Goal: Check status: Check status

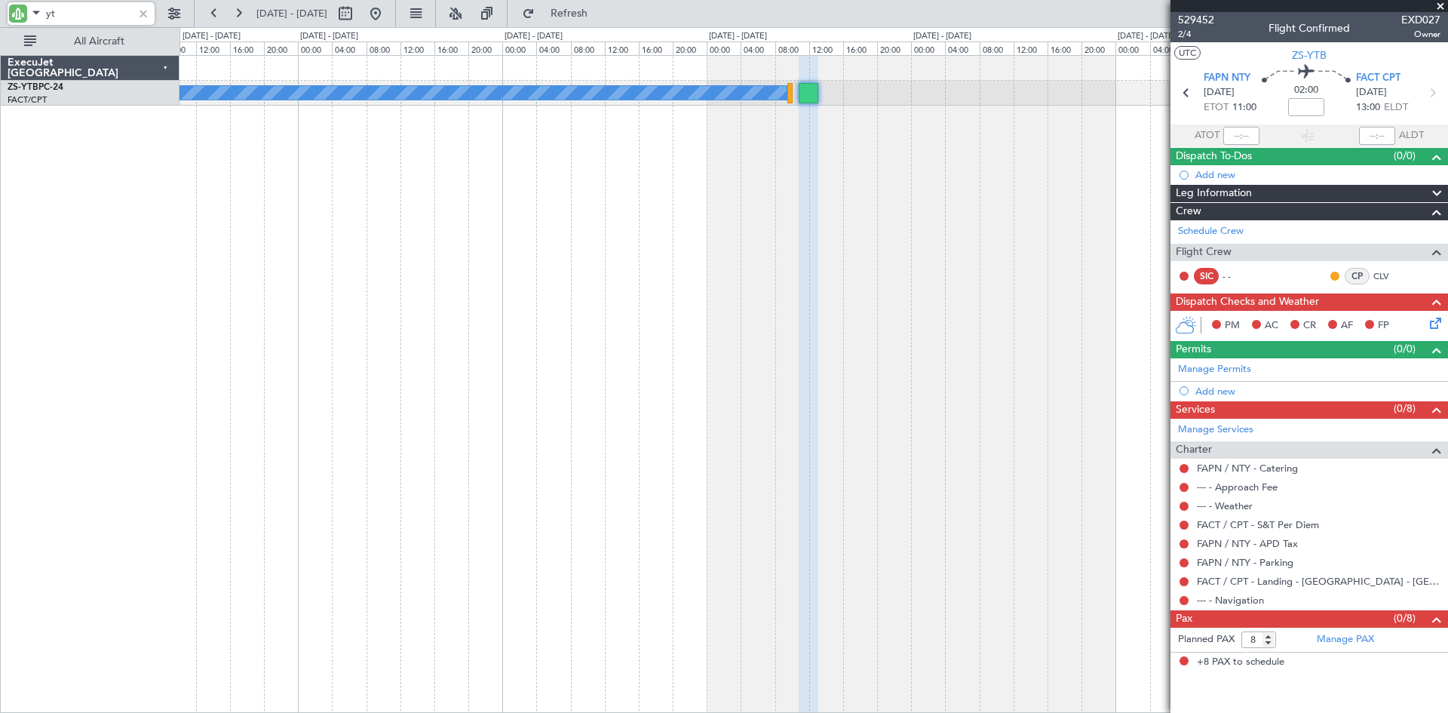
type input "y"
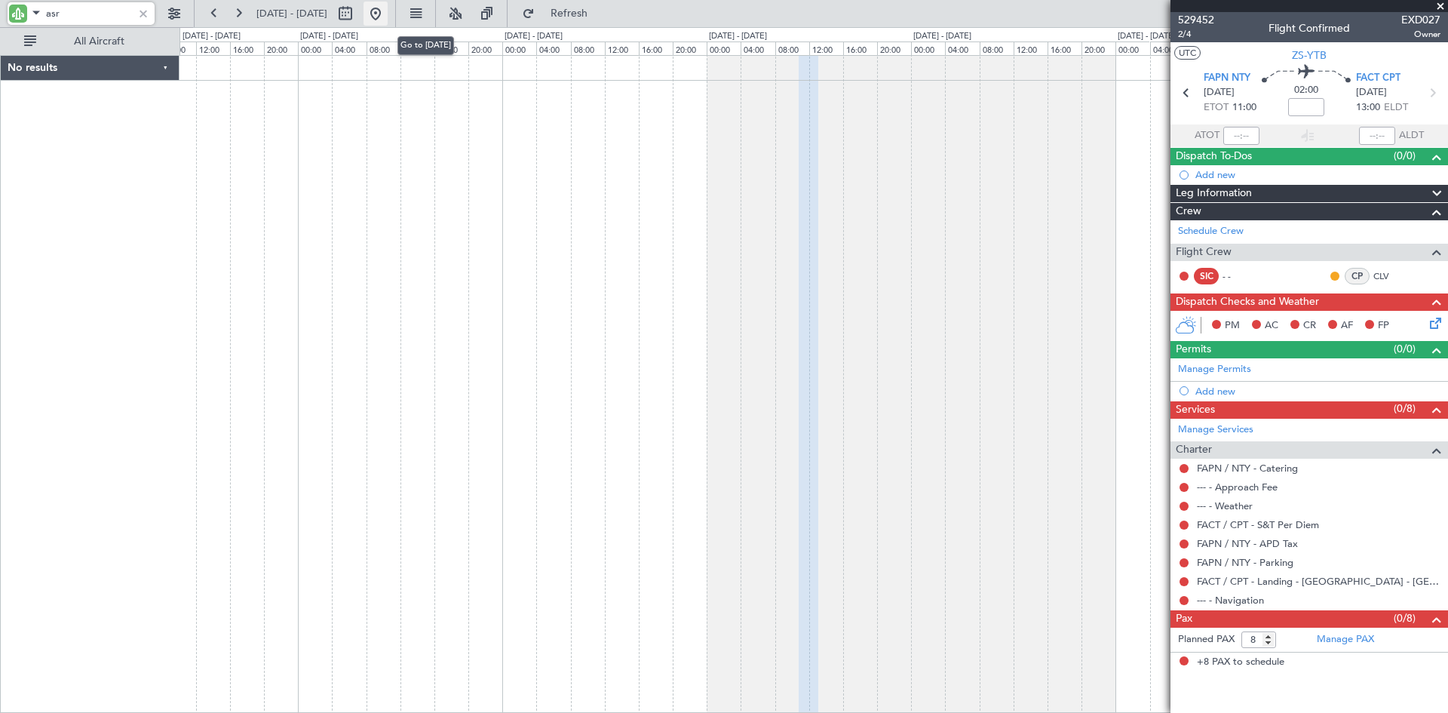
type input "asr"
click at [388, 11] on button at bounding box center [376, 14] width 24 height 24
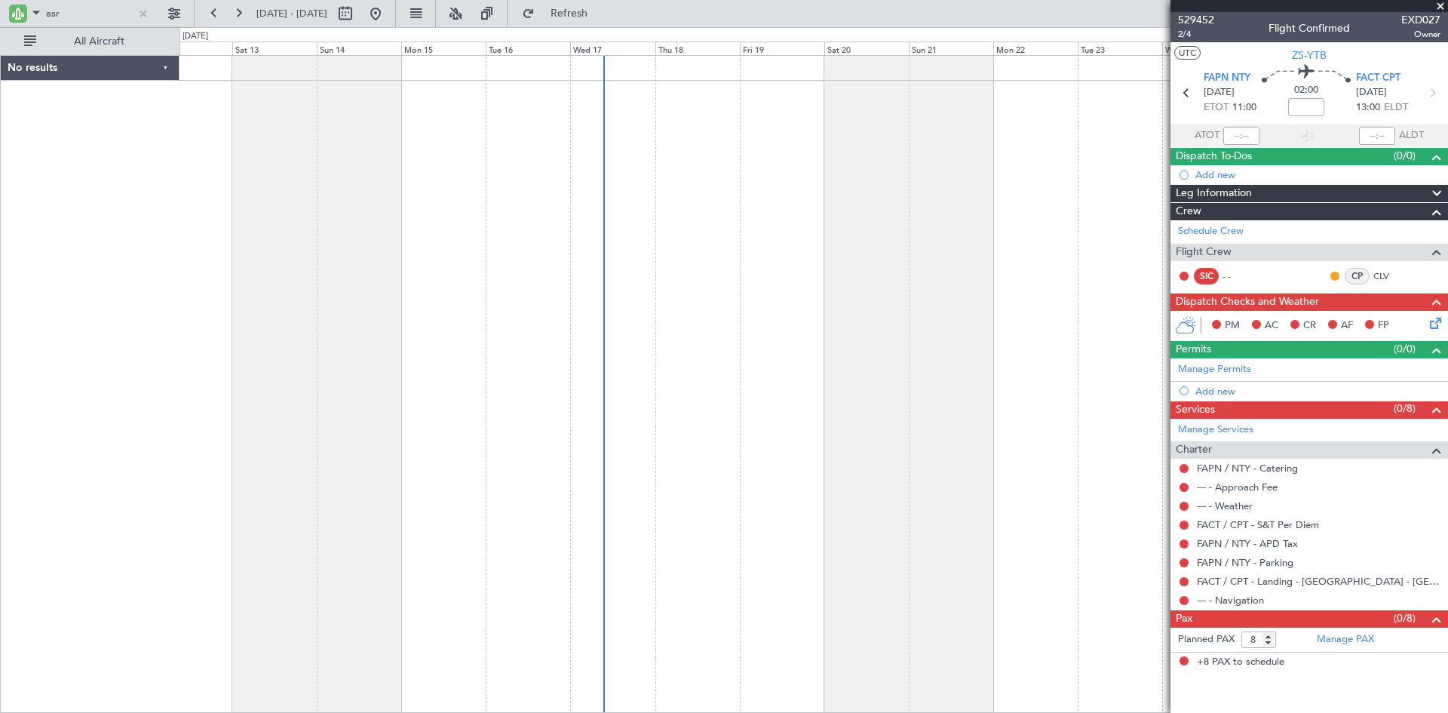
click at [714, 293] on div at bounding box center [814, 384] width 1269 height 658
click at [87, 12] on input "asr" at bounding box center [89, 13] width 87 height 23
type input "a"
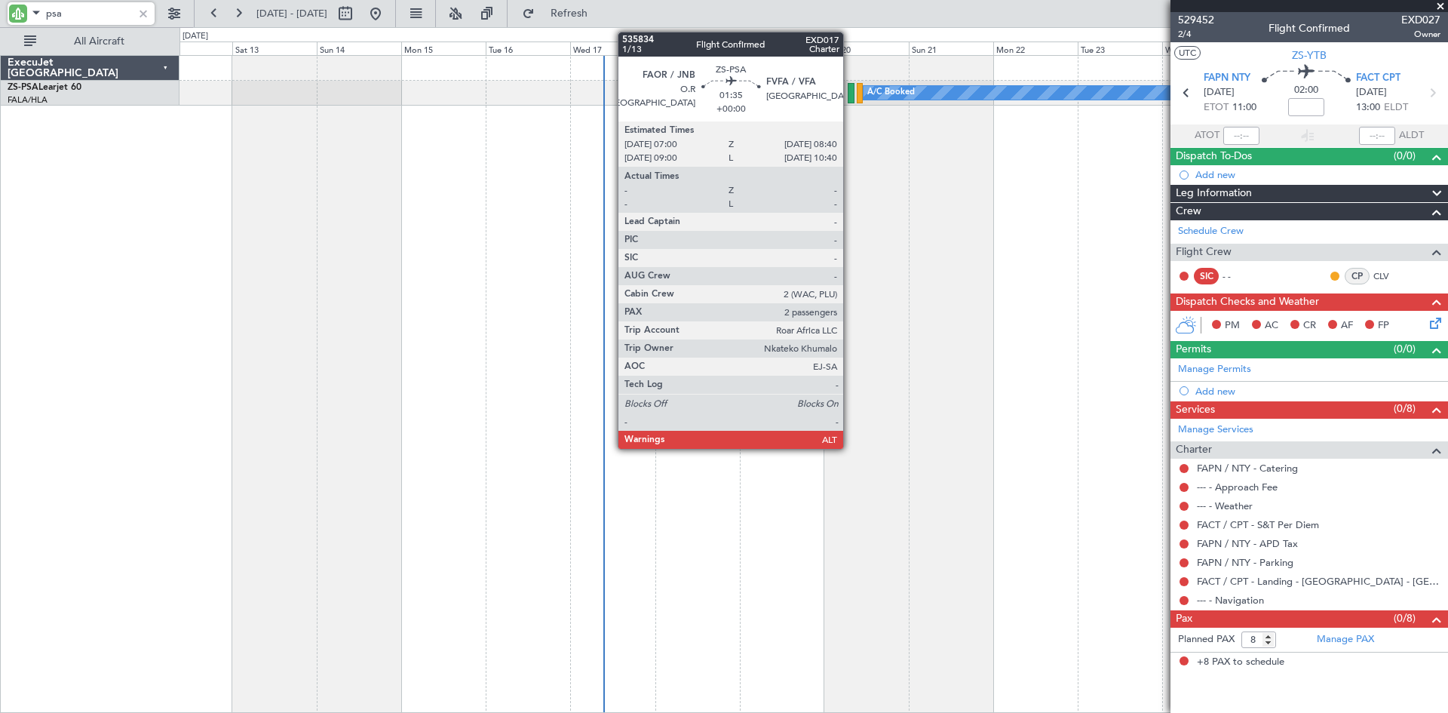
click at [850, 91] on div at bounding box center [851, 93] width 6 height 20
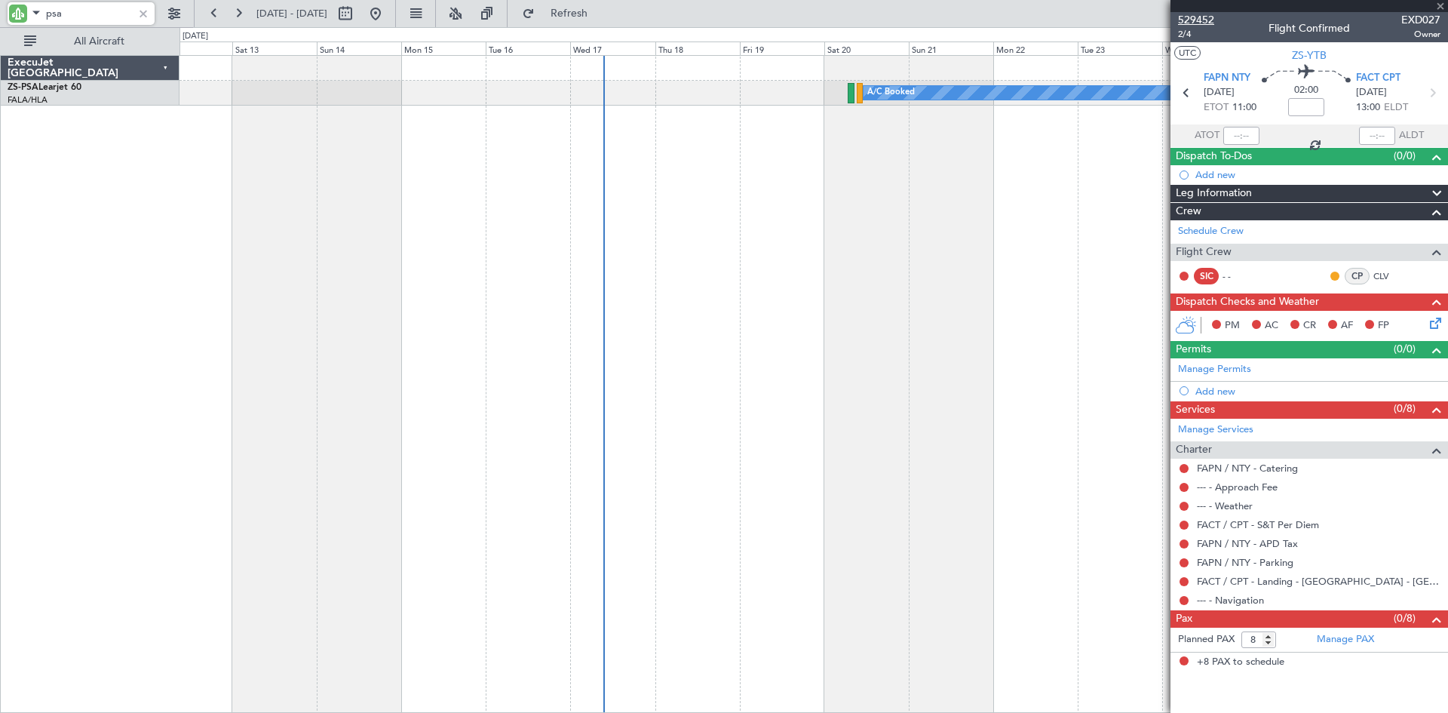
type input "psa"
click at [1201, 21] on span "529452" at bounding box center [1196, 20] width 36 height 16
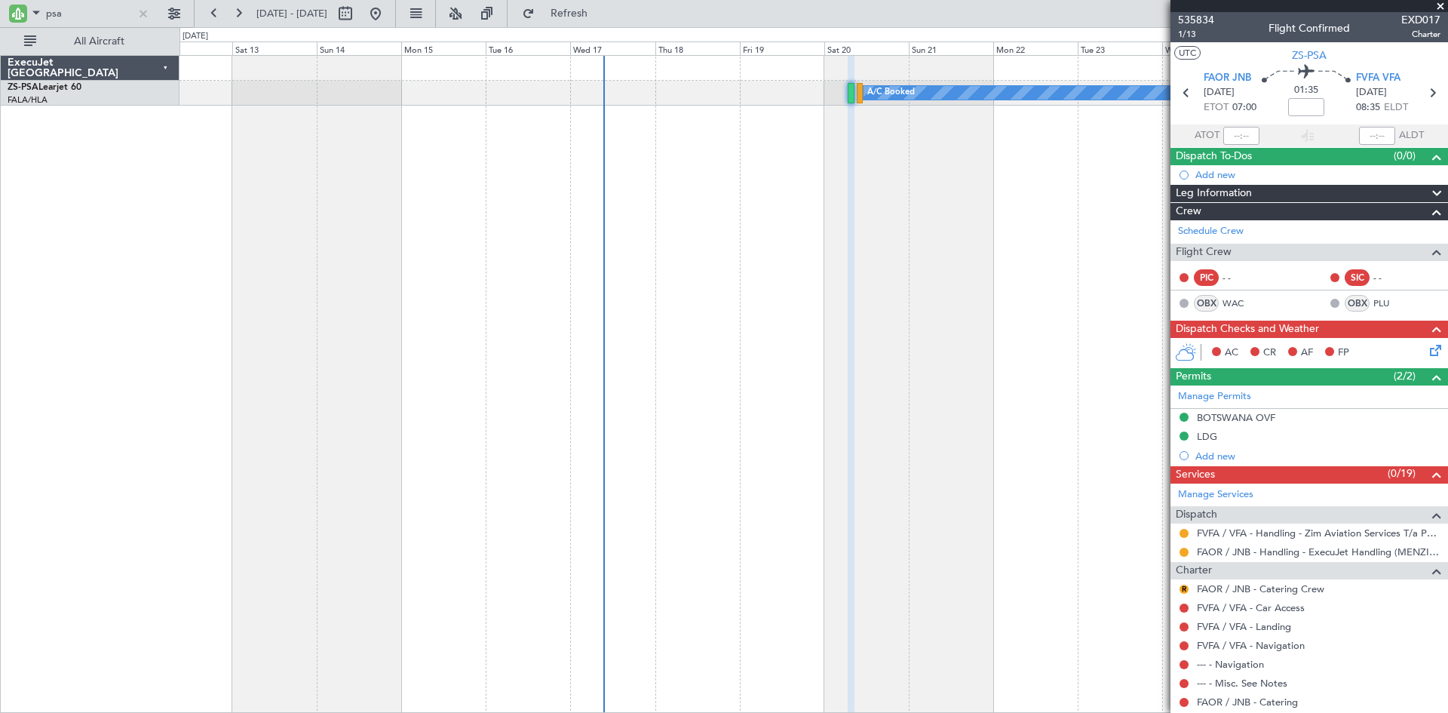
drag, startPoint x: 1446, startPoint y: 6, endPoint x: 1364, endPoint y: 20, distance: 83.5
click at [1442, 6] on span at bounding box center [1440, 7] width 15 height 14
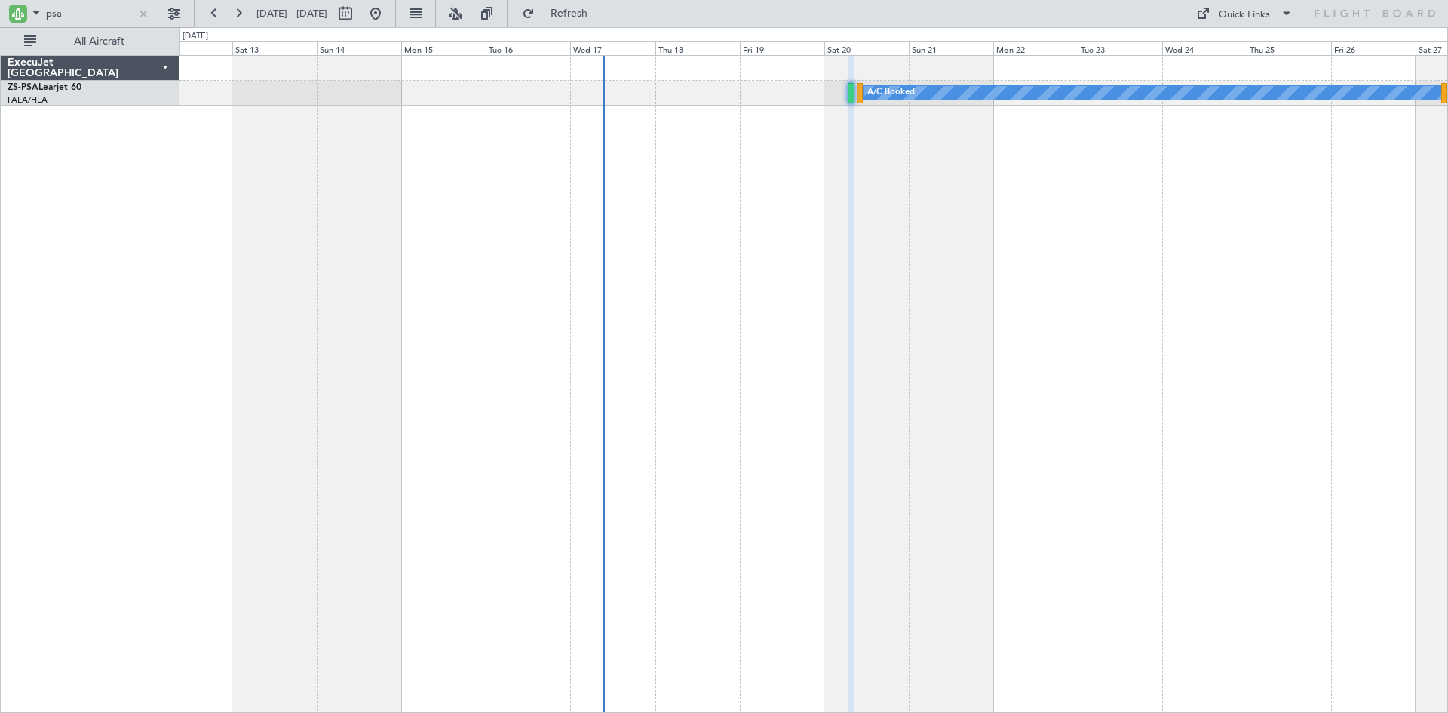
type input "0"
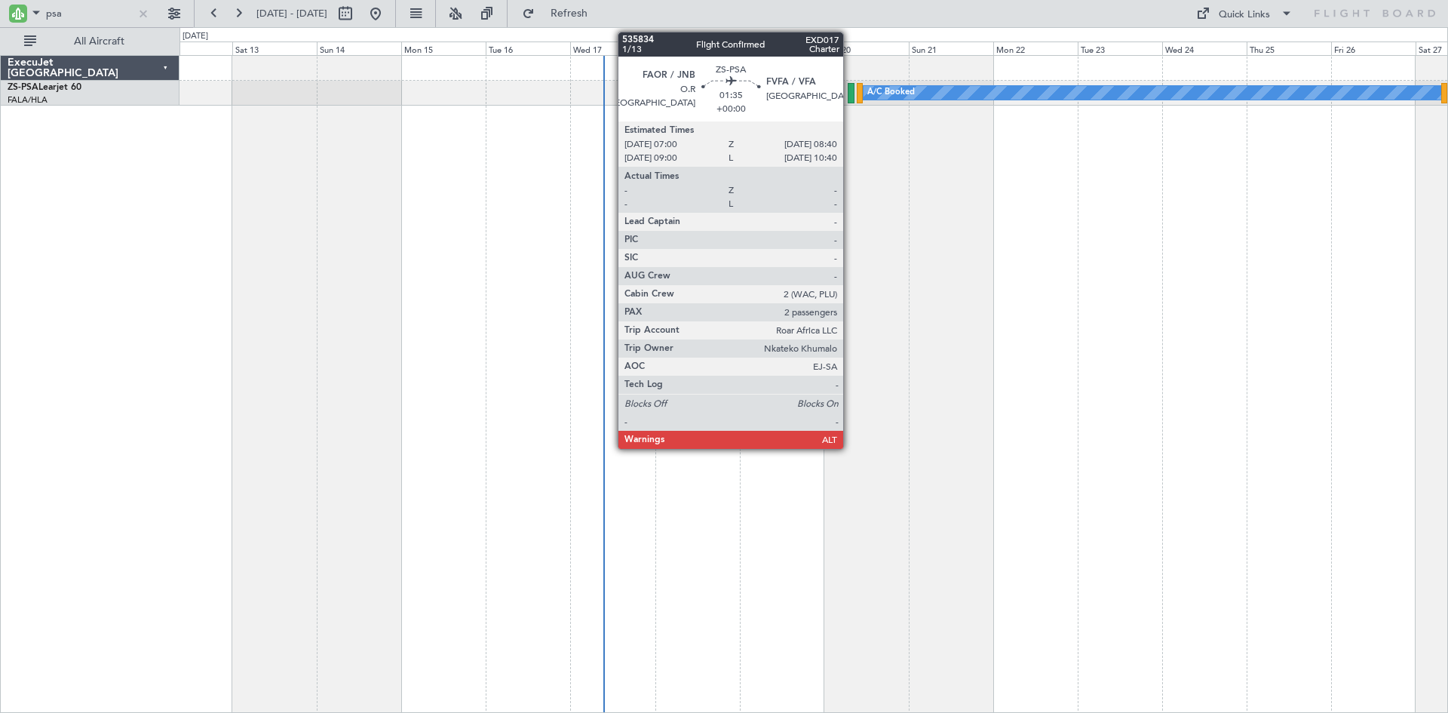
click at [850, 88] on div at bounding box center [851, 93] width 6 height 20
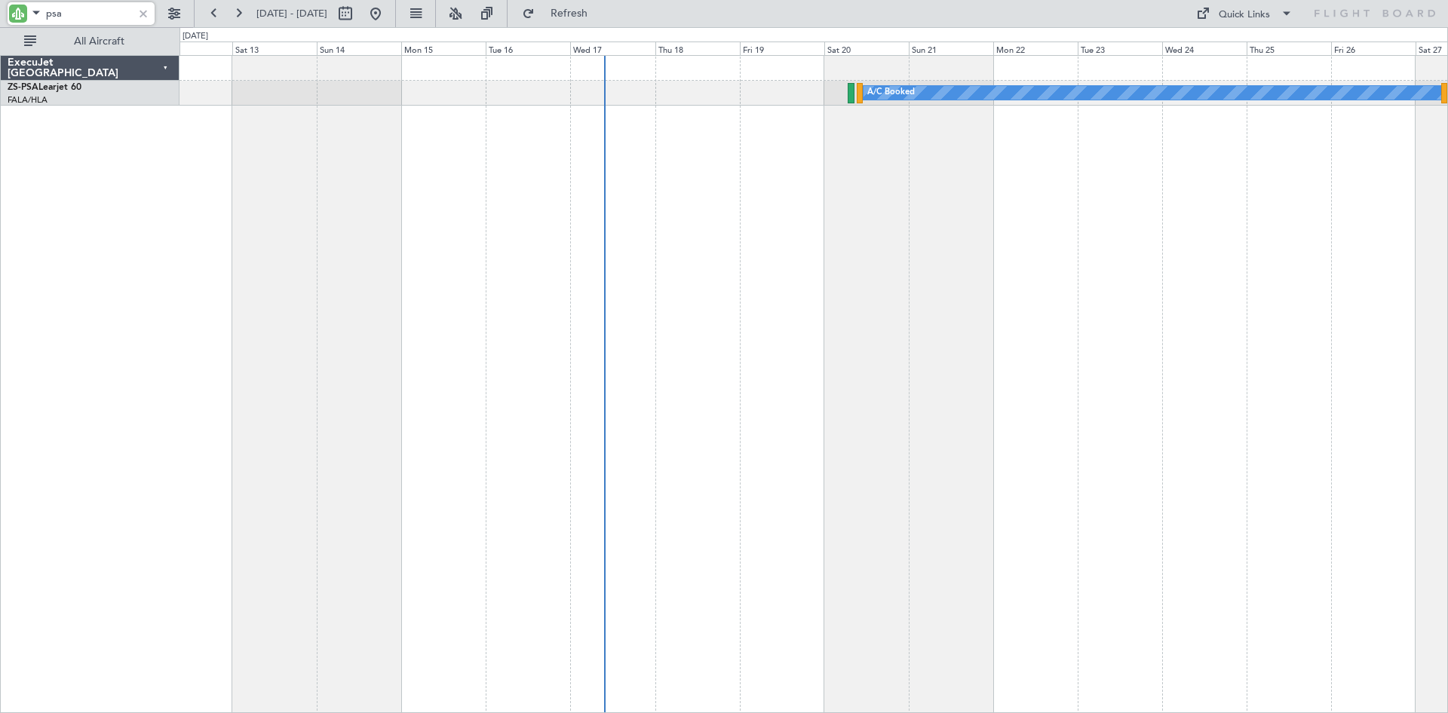
drag, startPoint x: 61, startPoint y: 12, endPoint x: 29, endPoint y: 9, distance: 31.8
click at [29, 9] on div "psa" at bounding box center [81, 13] width 147 height 23
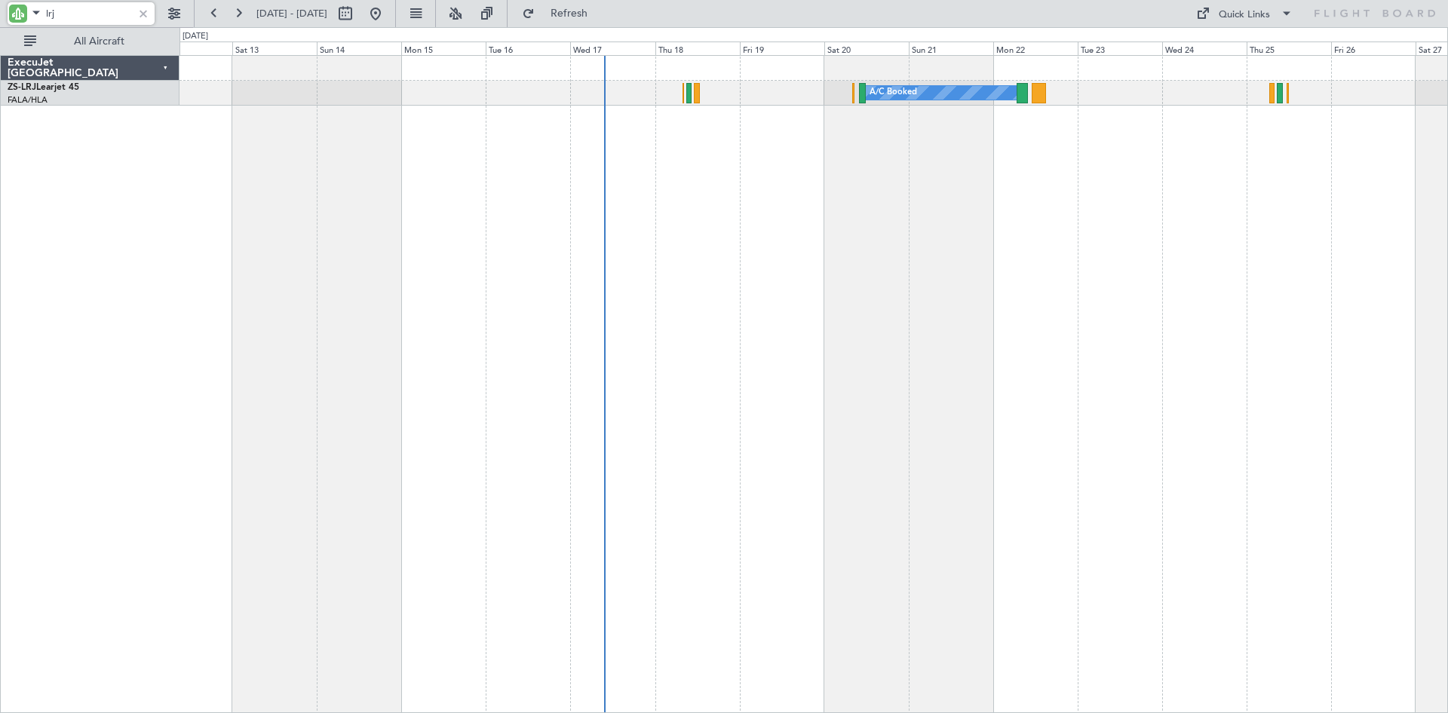
type input "lrj"
click at [147, 14] on div at bounding box center [143, 13] width 17 height 17
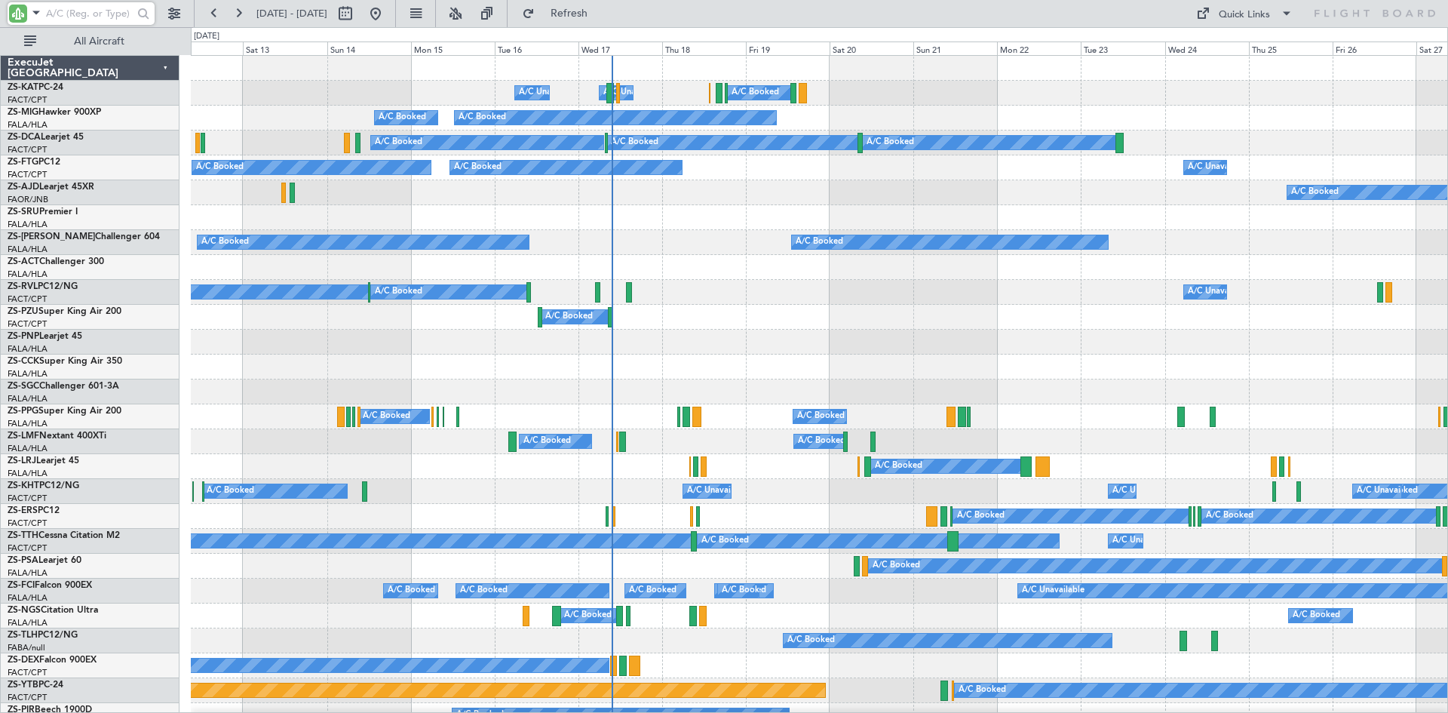
click at [68, 18] on input "text" at bounding box center [89, 13] width 87 height 23
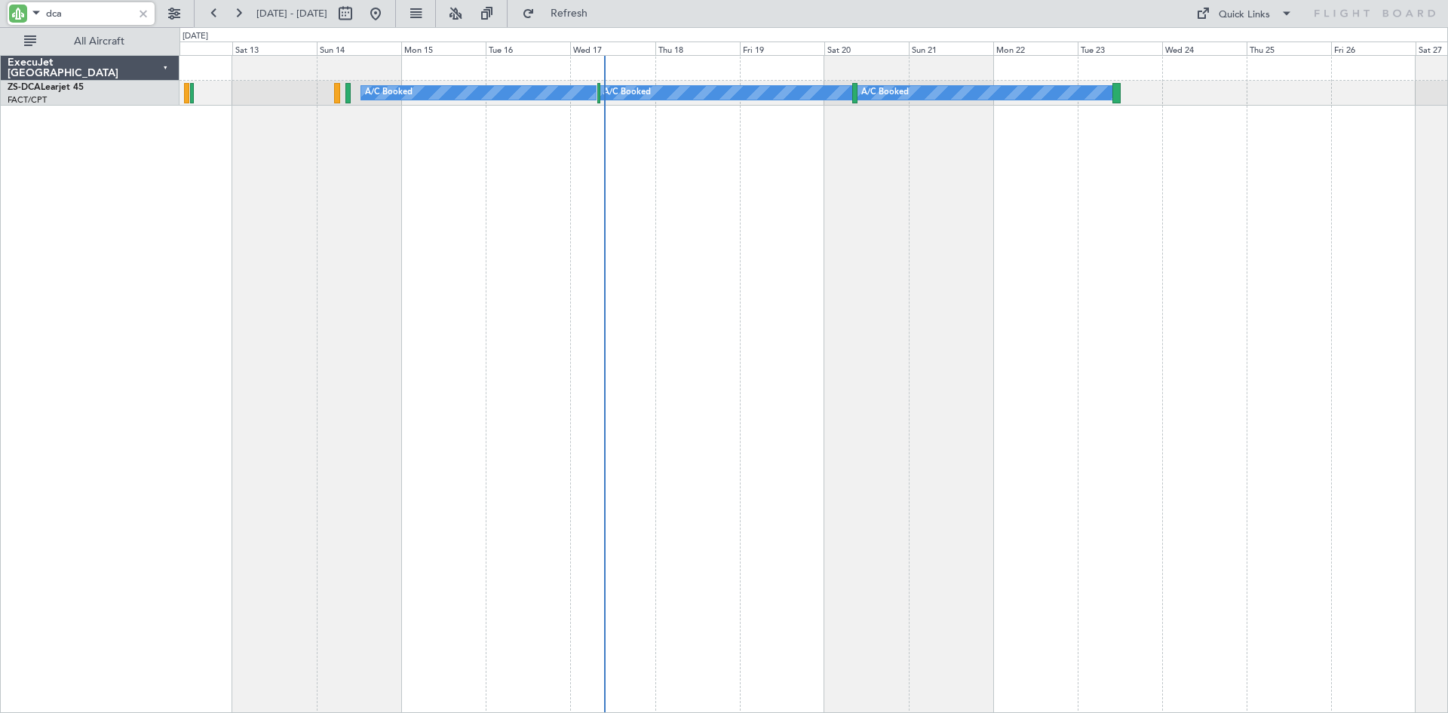
click at [95, 14] on input "dca" at bounding box center [89, 13] width 87 height 23
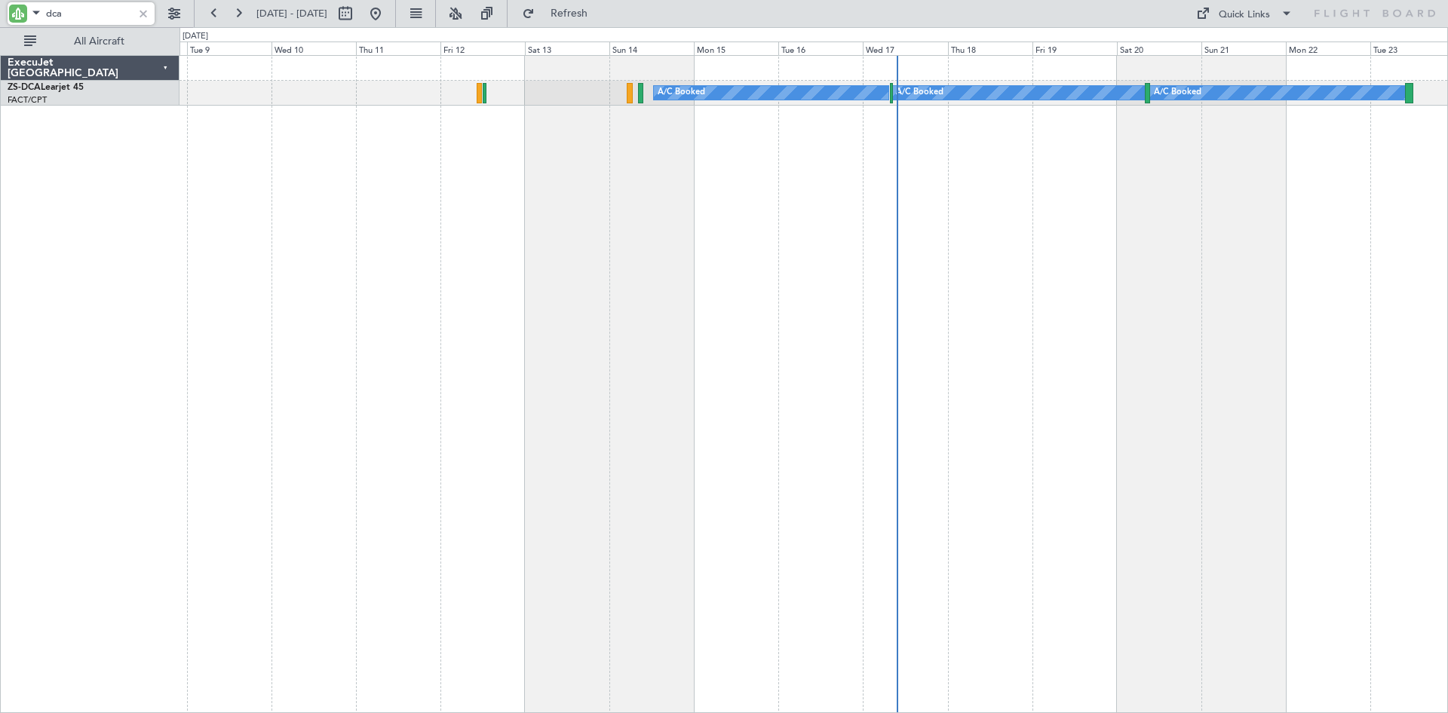
click at [622, 163] on div "A/C Booked A/C Booked A/C Booked" at bounding box center [814, 384] width 1269 height 658
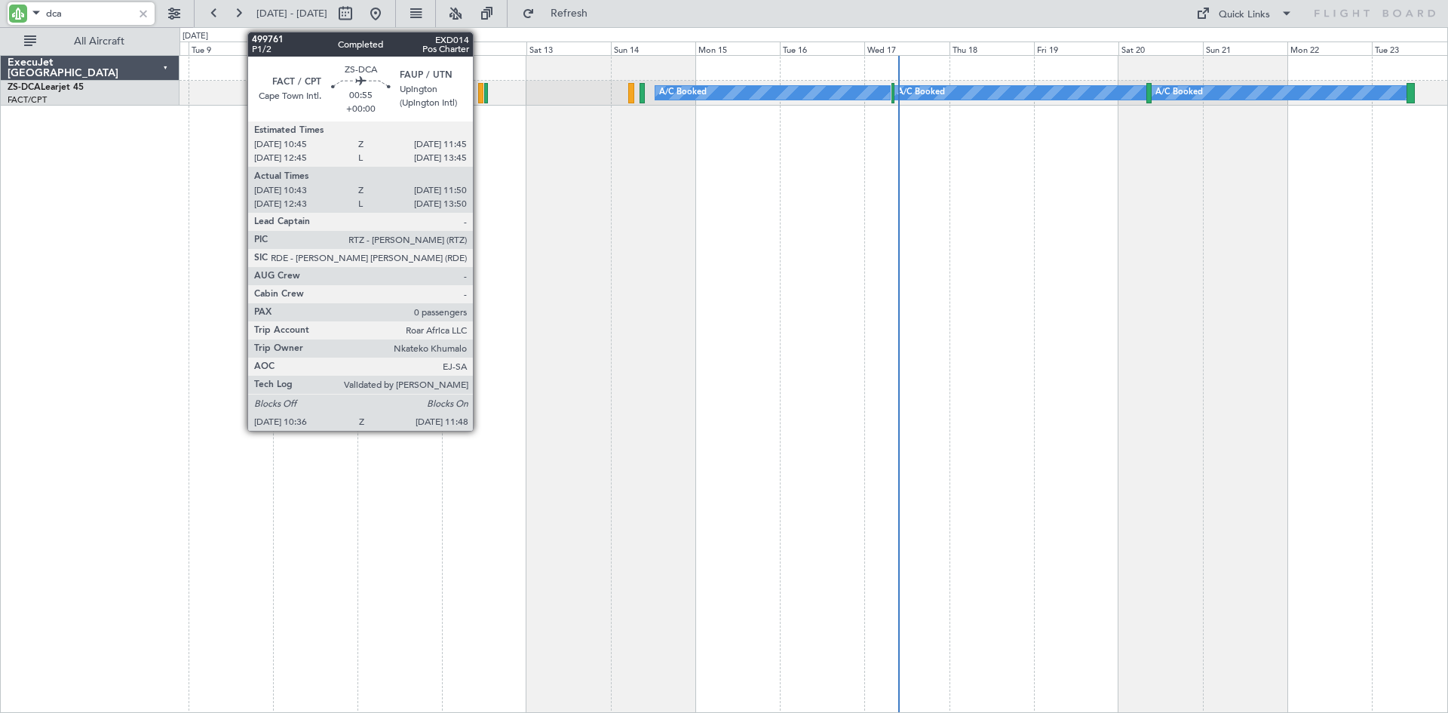
click at [480, 91] on div at bounding box center [480, 93] width 5 height 20
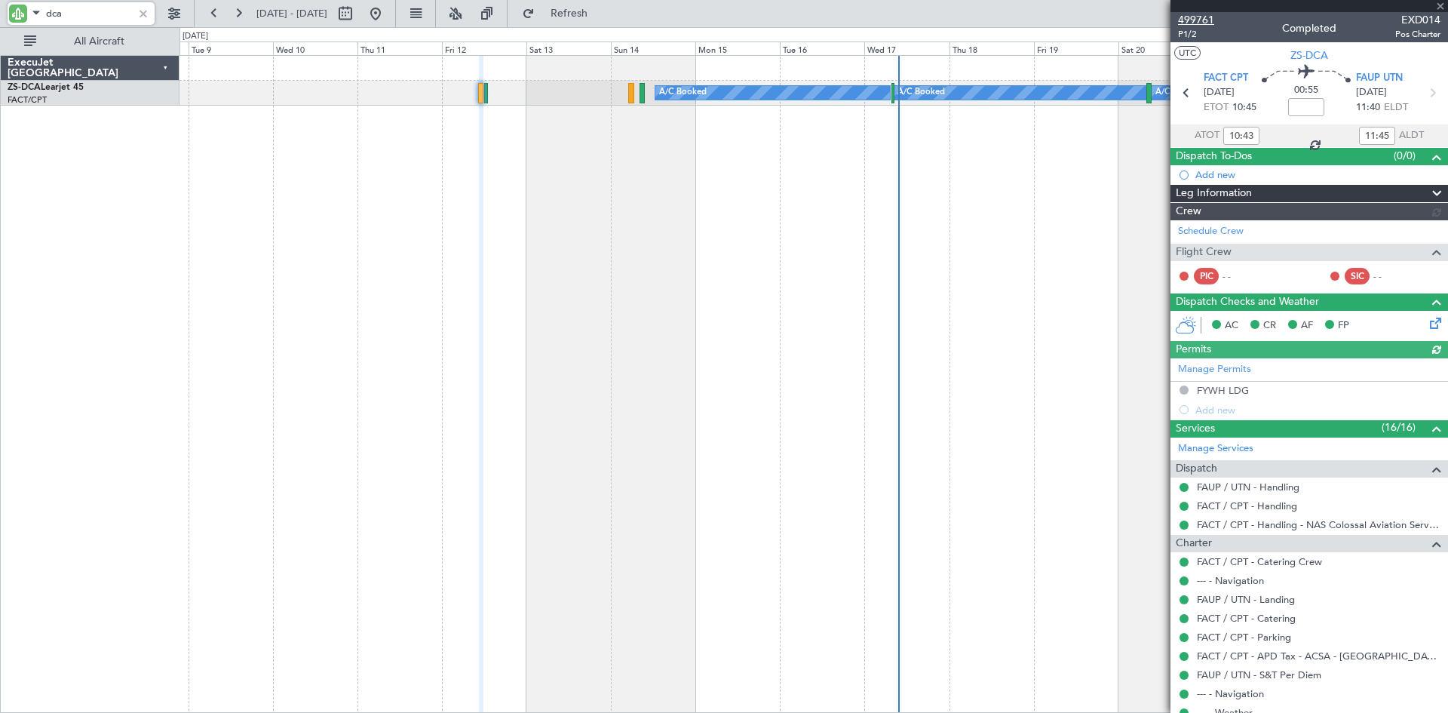
click at [1195, 20] on span "499761" at bounding box center [1196, 20] width 36 height 16
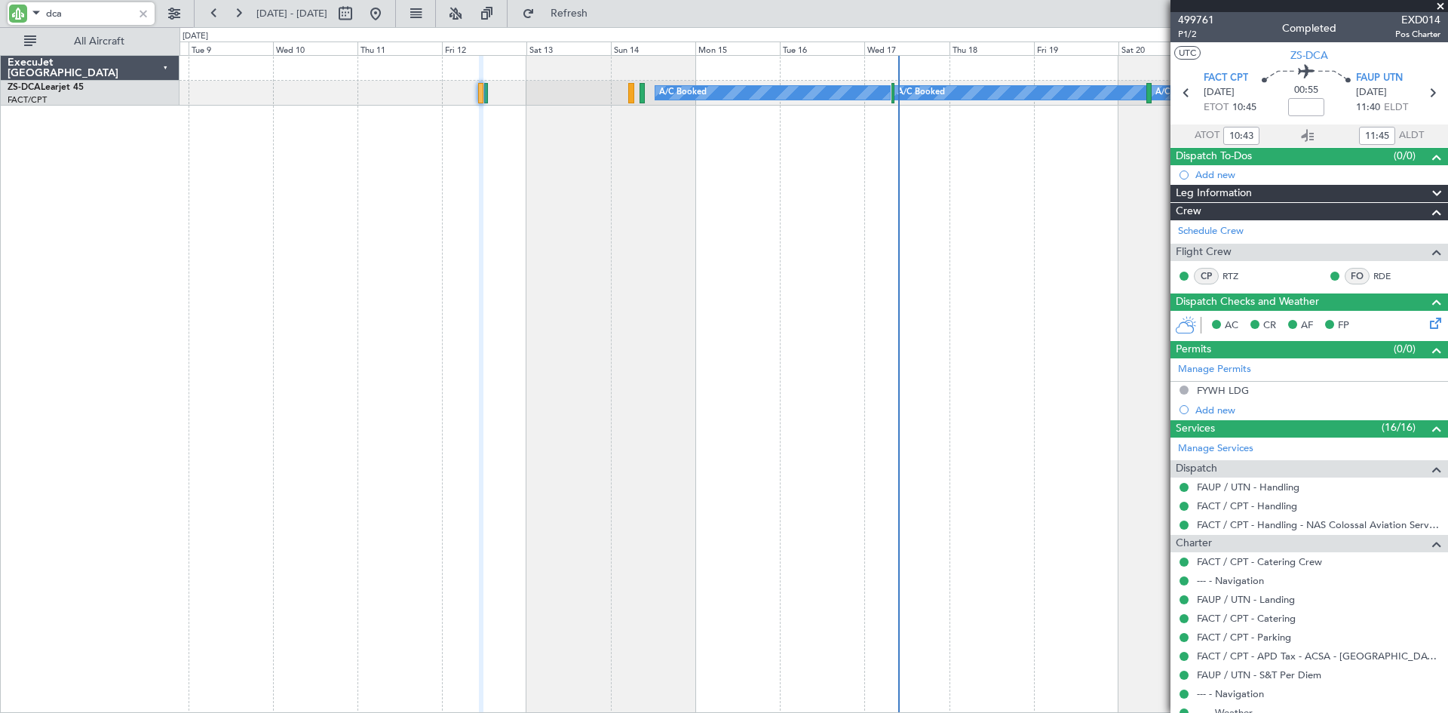
click at [106, 8] on input "dca" at bounding box center [89, 13] width 87 height 23
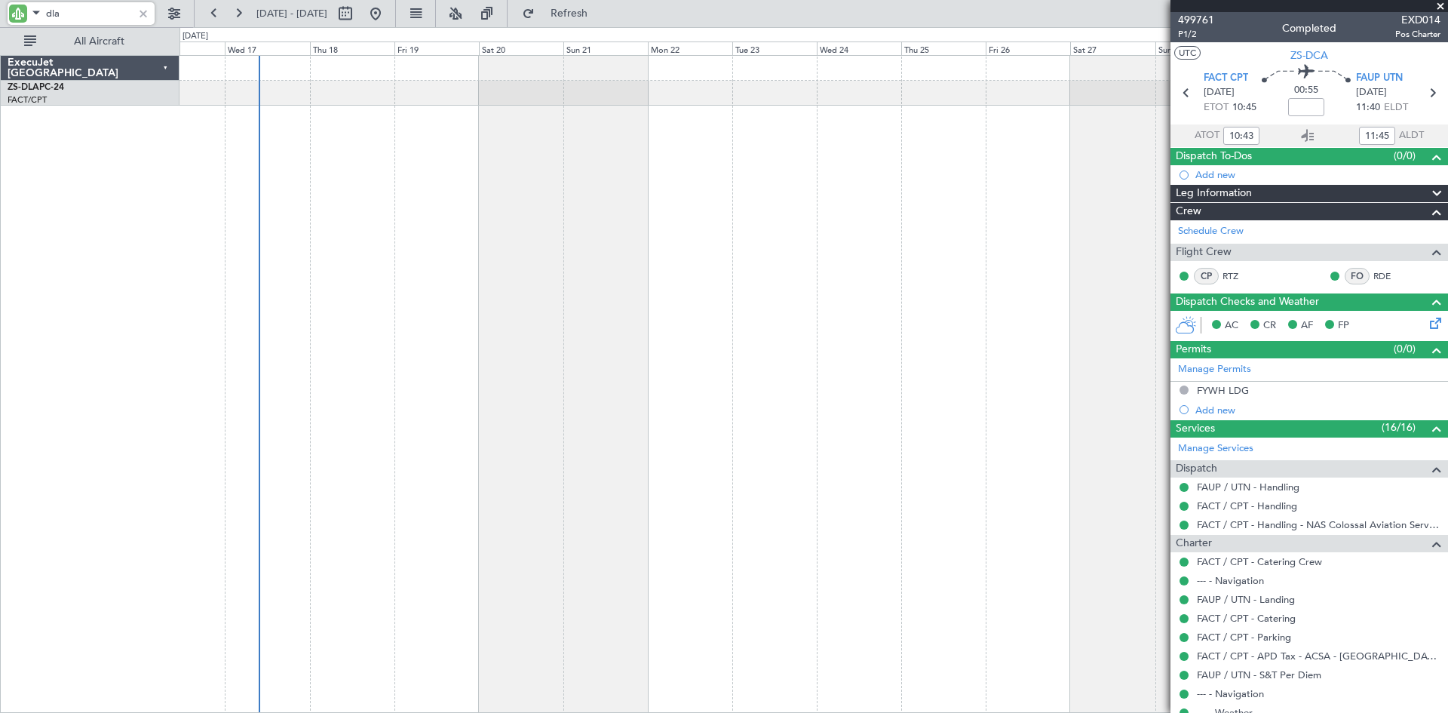
click at [235, 280] on div "A/C Booked A/C Booked" at bounding box center [814, 384] width 1269 height 658
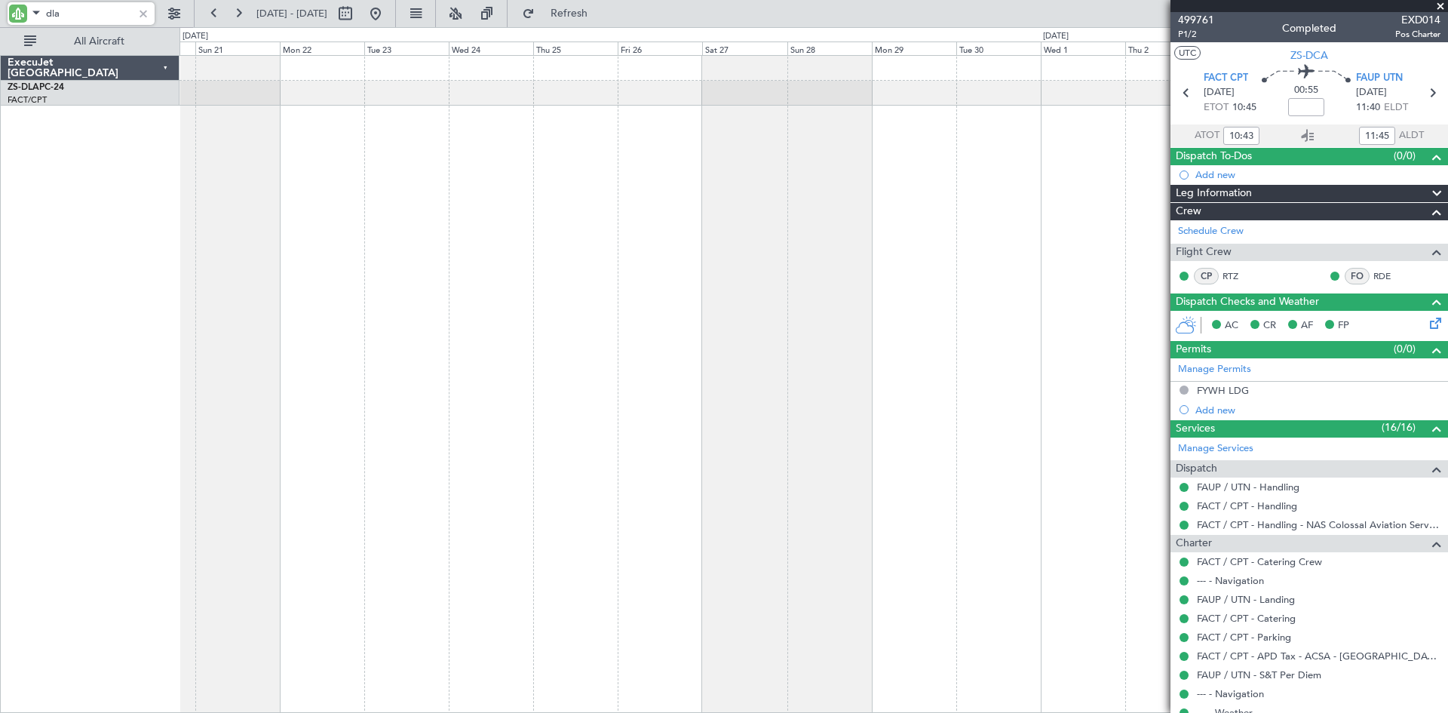
click at [253, 296] on div at bounding box center [814, 384] width 1269 height 658
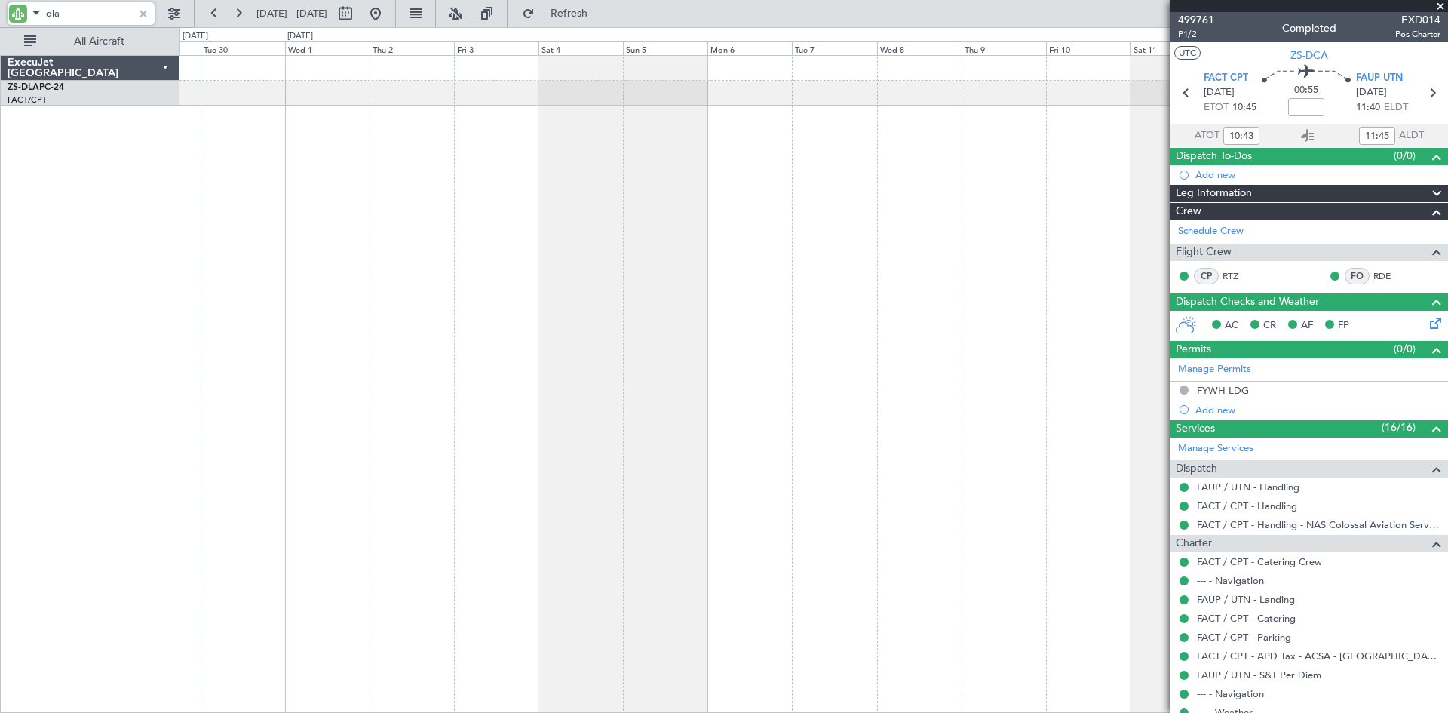
click at [581, 299] on div at bounding box center [814, 384] width 1269 height 658
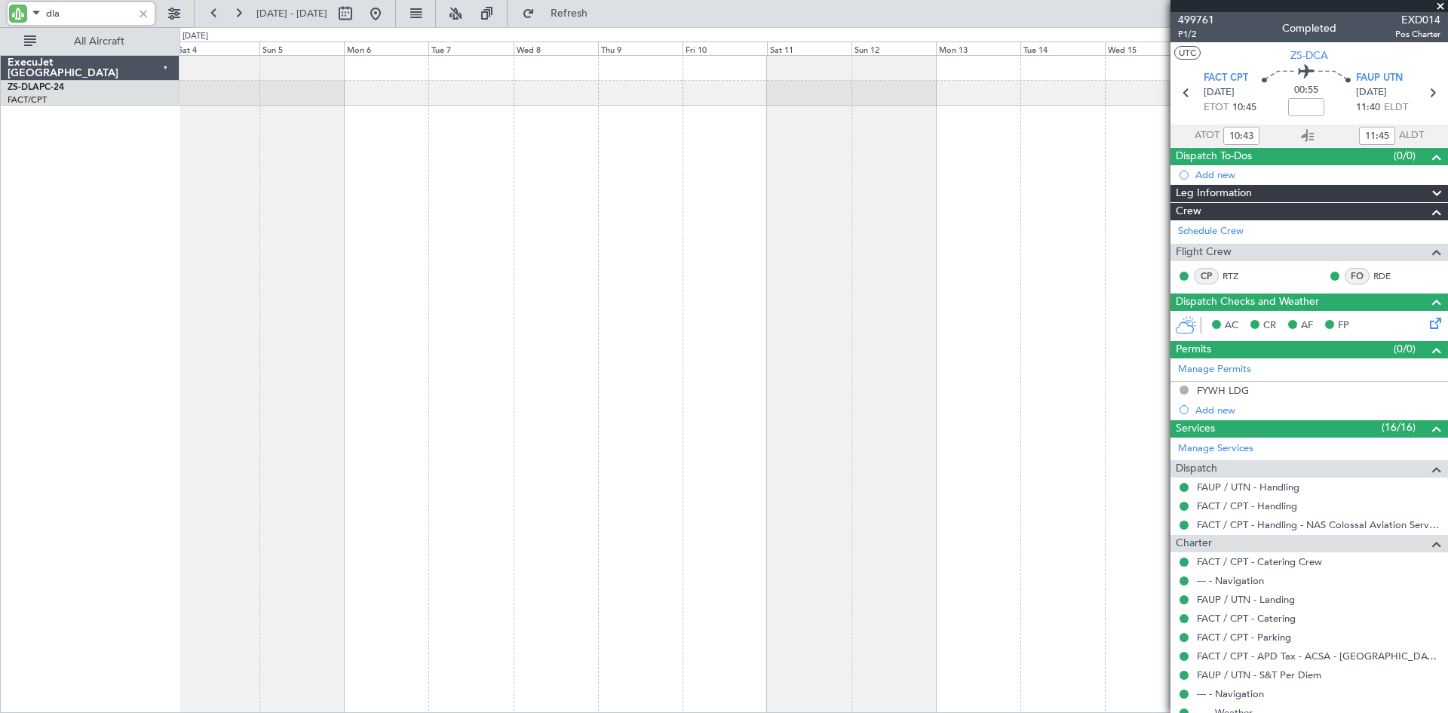
click at [525, 318] on div at bounding box center [814, 384] width 1269 height 658
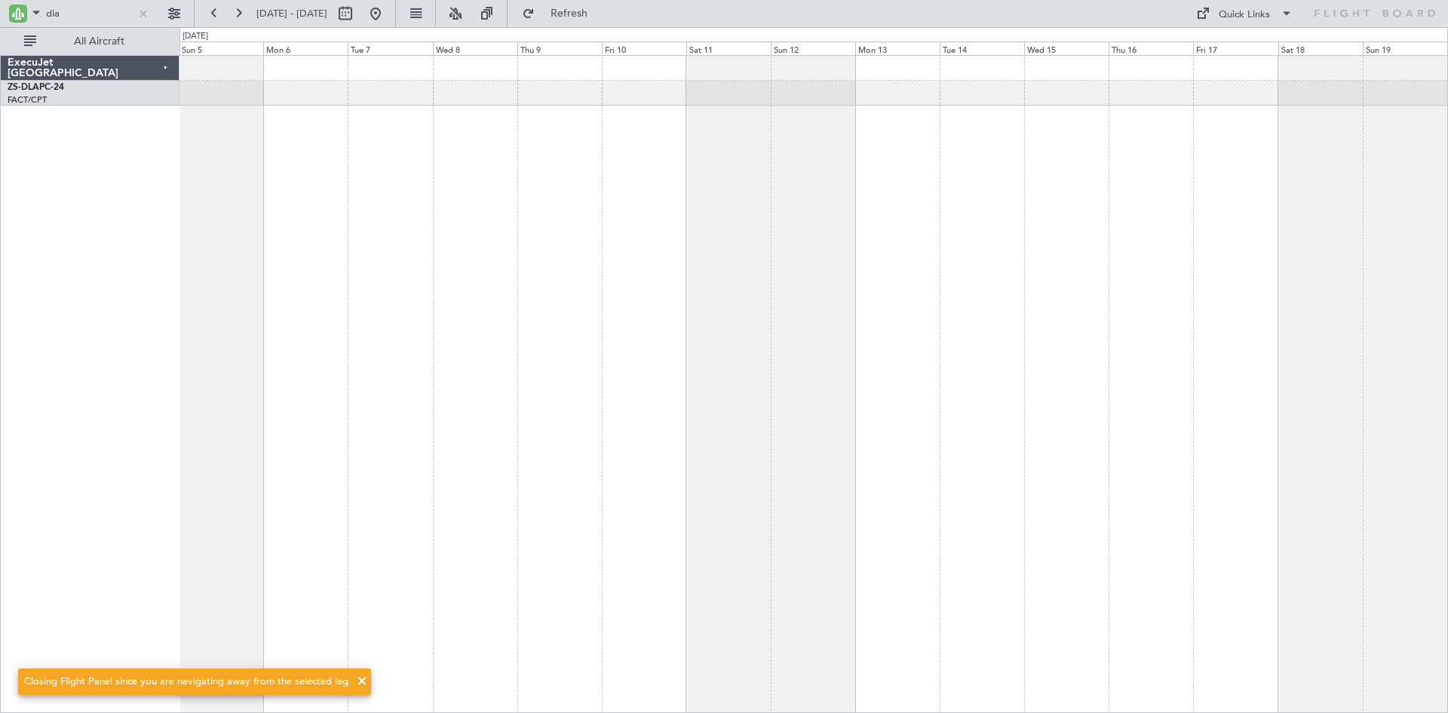
click at [357, 684] on span at bounding box center [362, 681] width 18 height 18
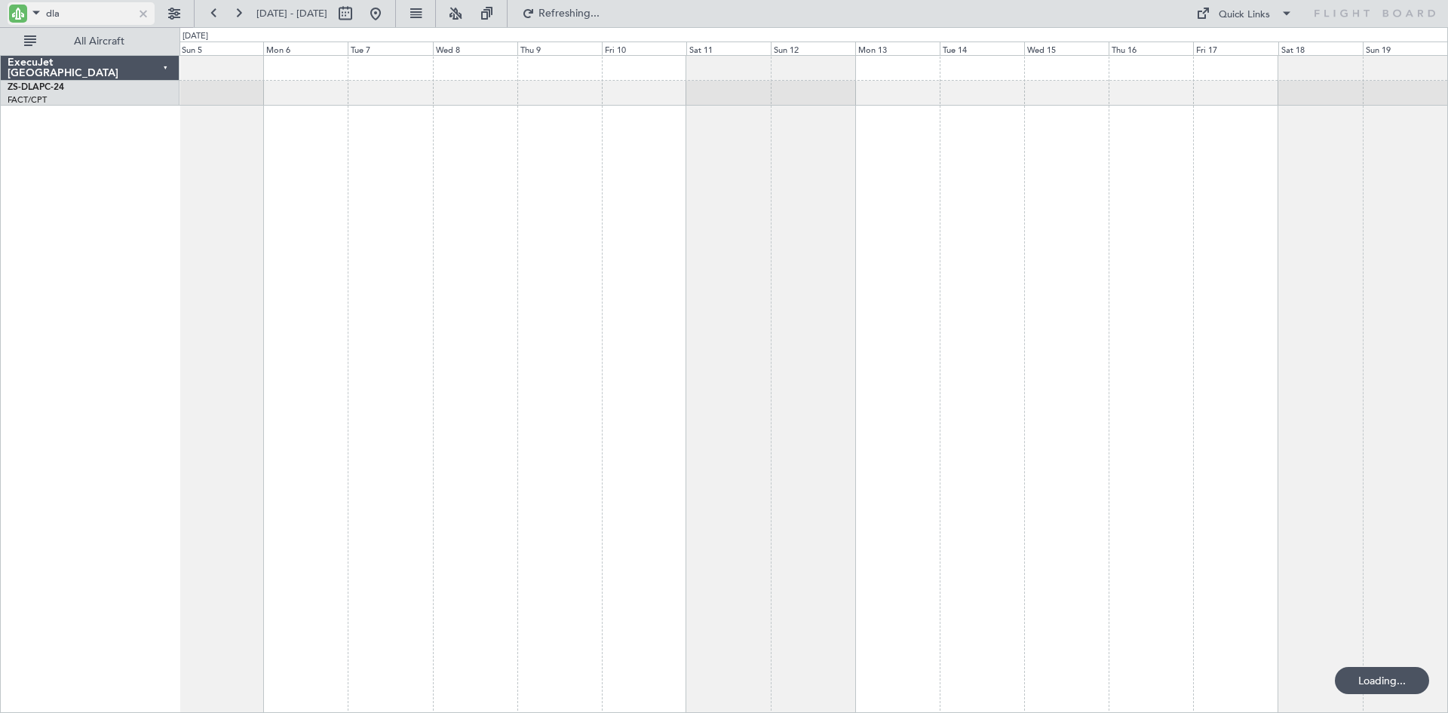
click at [80, 10] on input "dla" at bounding box center [89, 13] width 87 height 23
type input "d"
type input "kat"
click at [388, 18] on button at bounding box center [376, 14] width 24 height 24
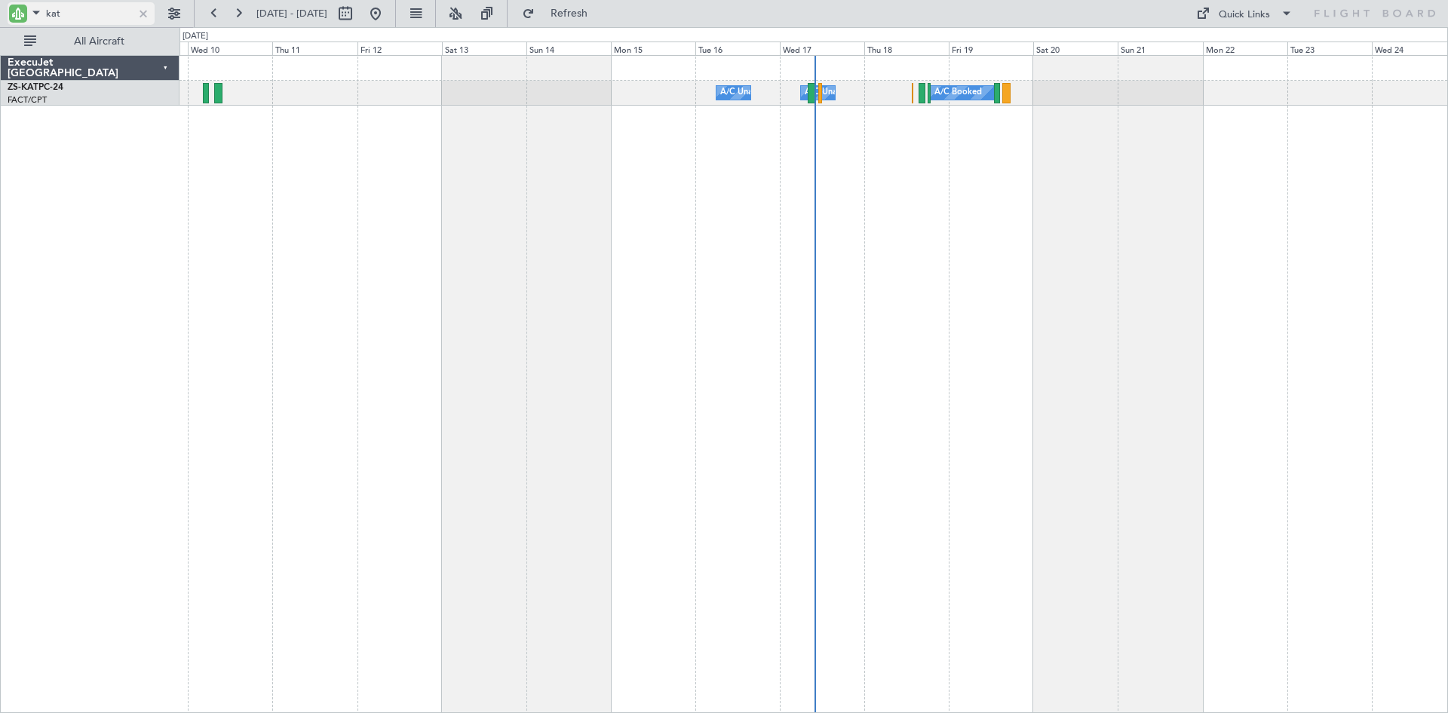
click at [141, 12] on div at bounding box center [143, 13] width 17 height 17
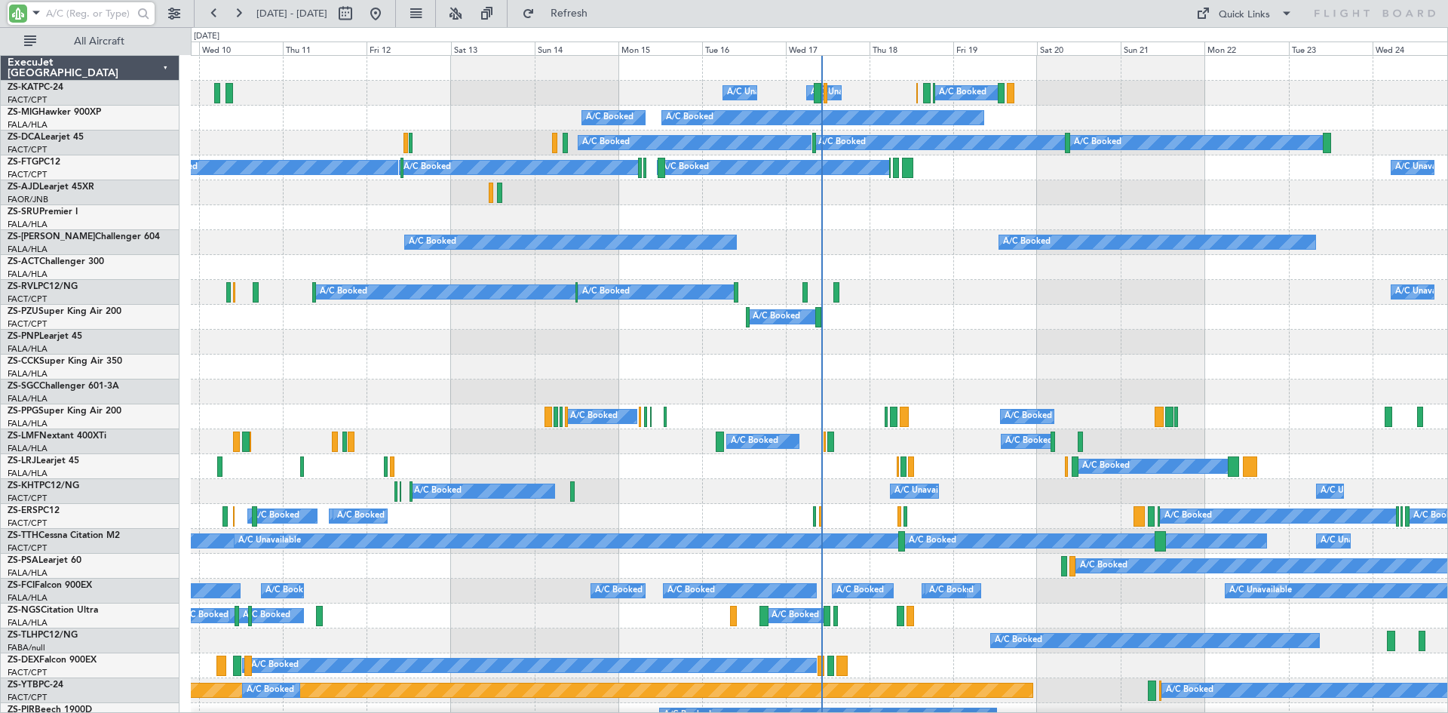
click at [83, 16] on input "text" at bounding box center [89, 13] width 87 height 23
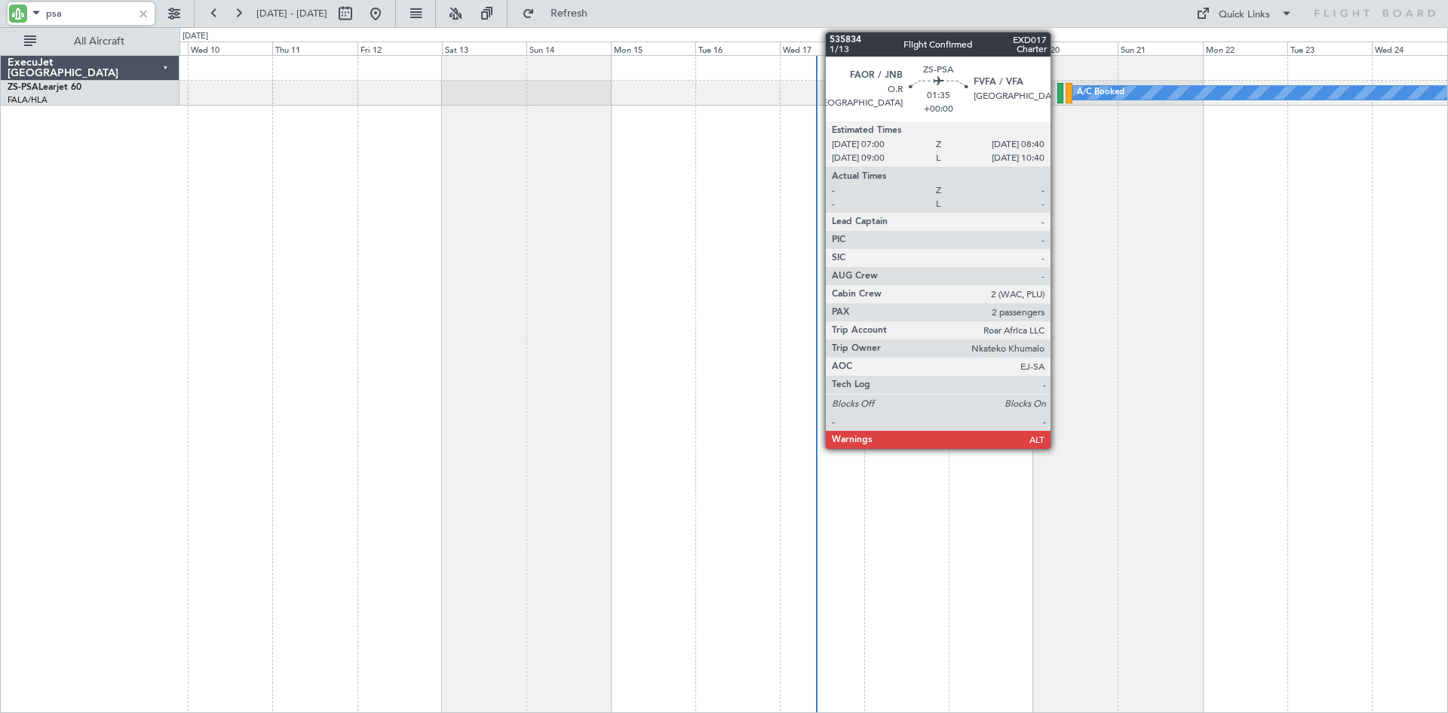
click at [1058, 91] on div at bounding box center [1061, 93] width 6 height 20
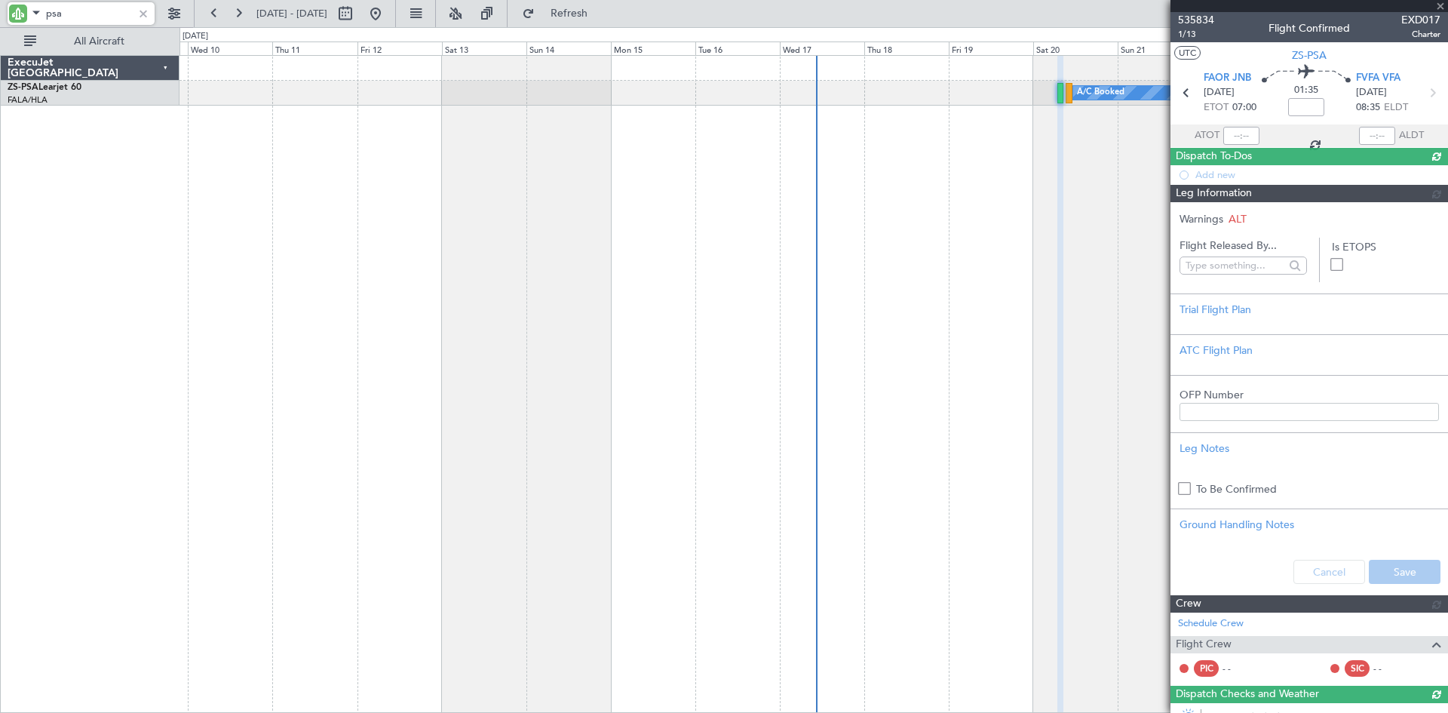
type input "psa"
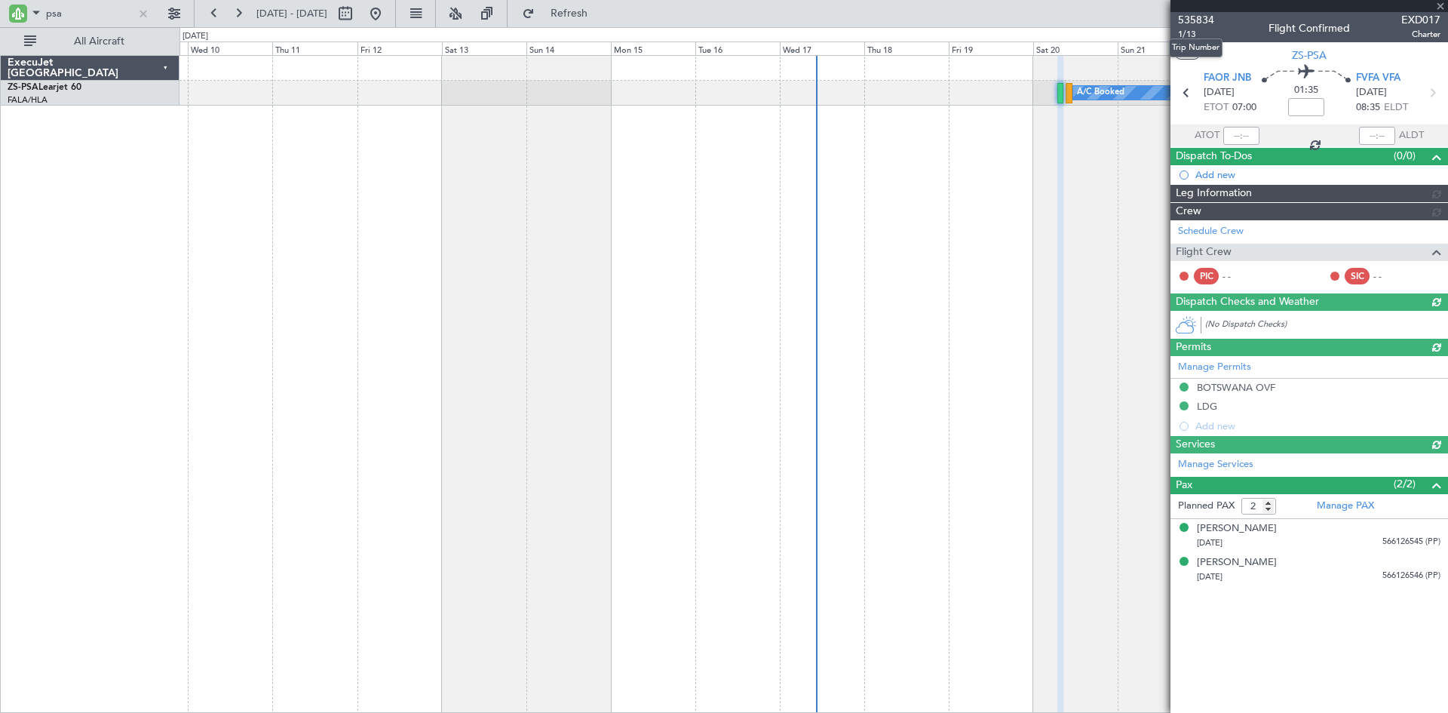
click at [1199, 14] on span "535834" at bounding box center [1196, 20] width 36 height 16
